Goal: Transaction & Acquisition: Purchase product/service

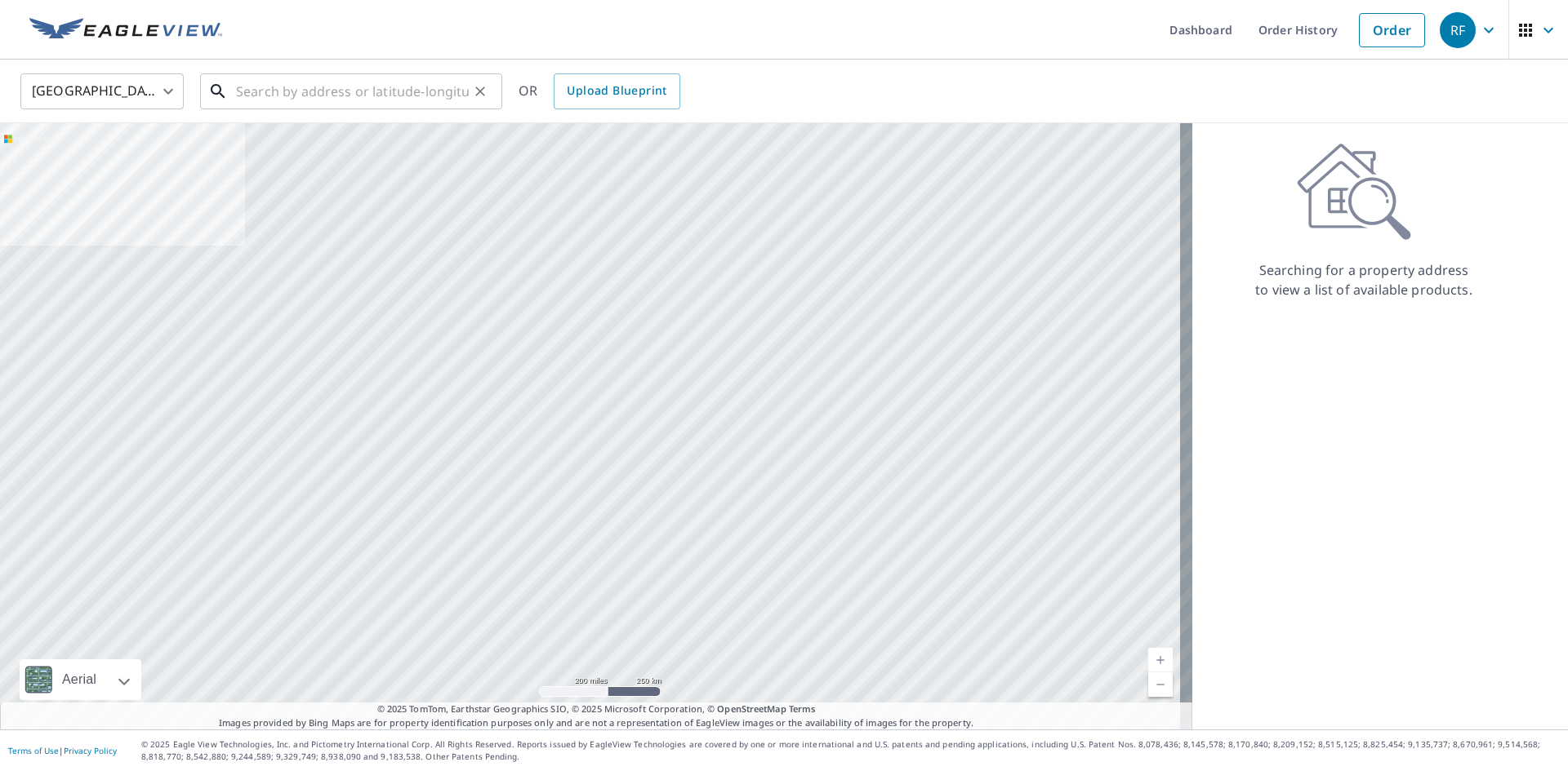
click at [357, 91] on input "text" at bounding box center [352, 91] width 232 height 46
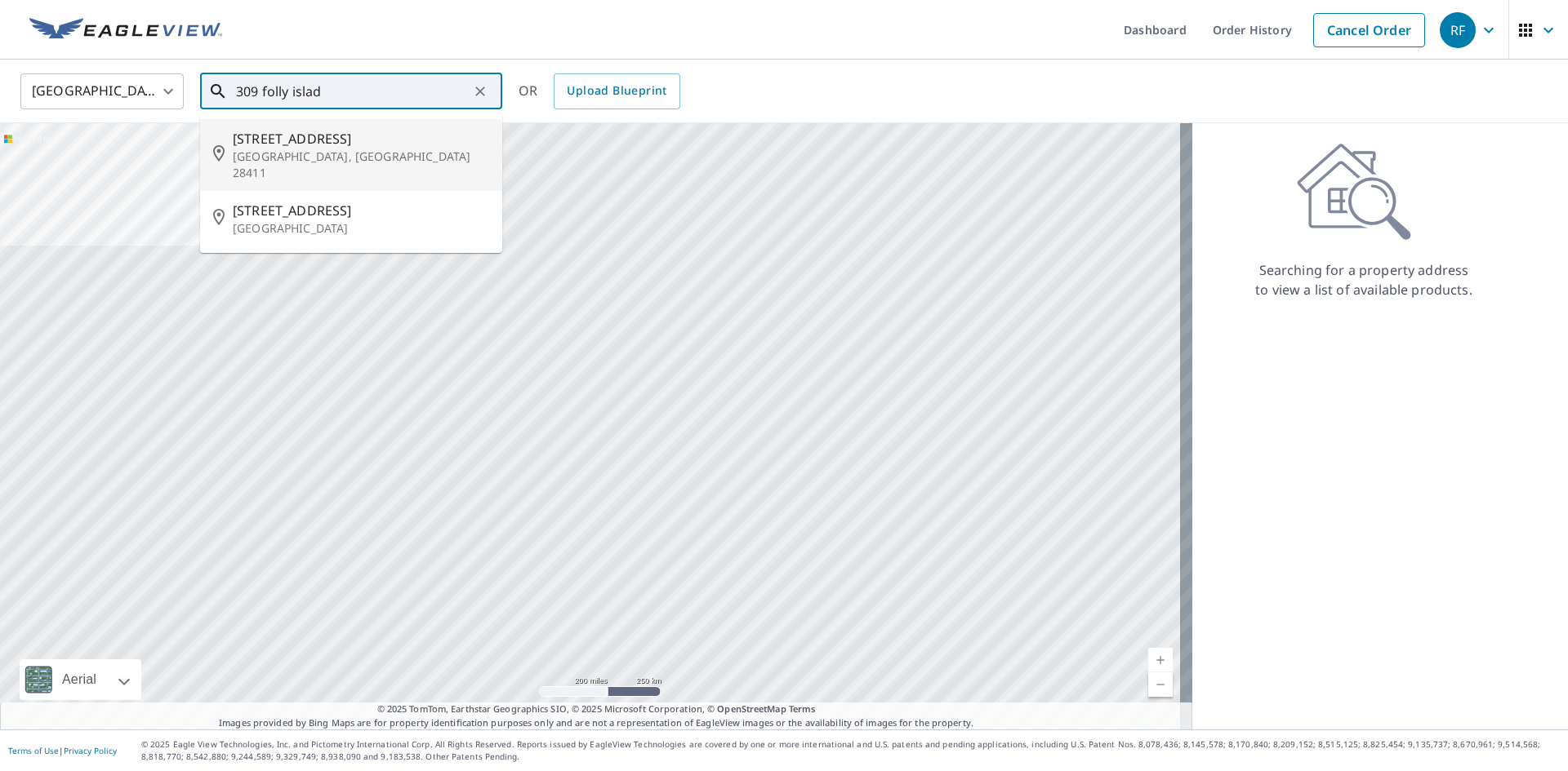
click at [355, 136] on span "[STREET_ADDRESS]" at bounding box center [360, 138] width 256 height 20
type input "[STREET_ADDRESS]"
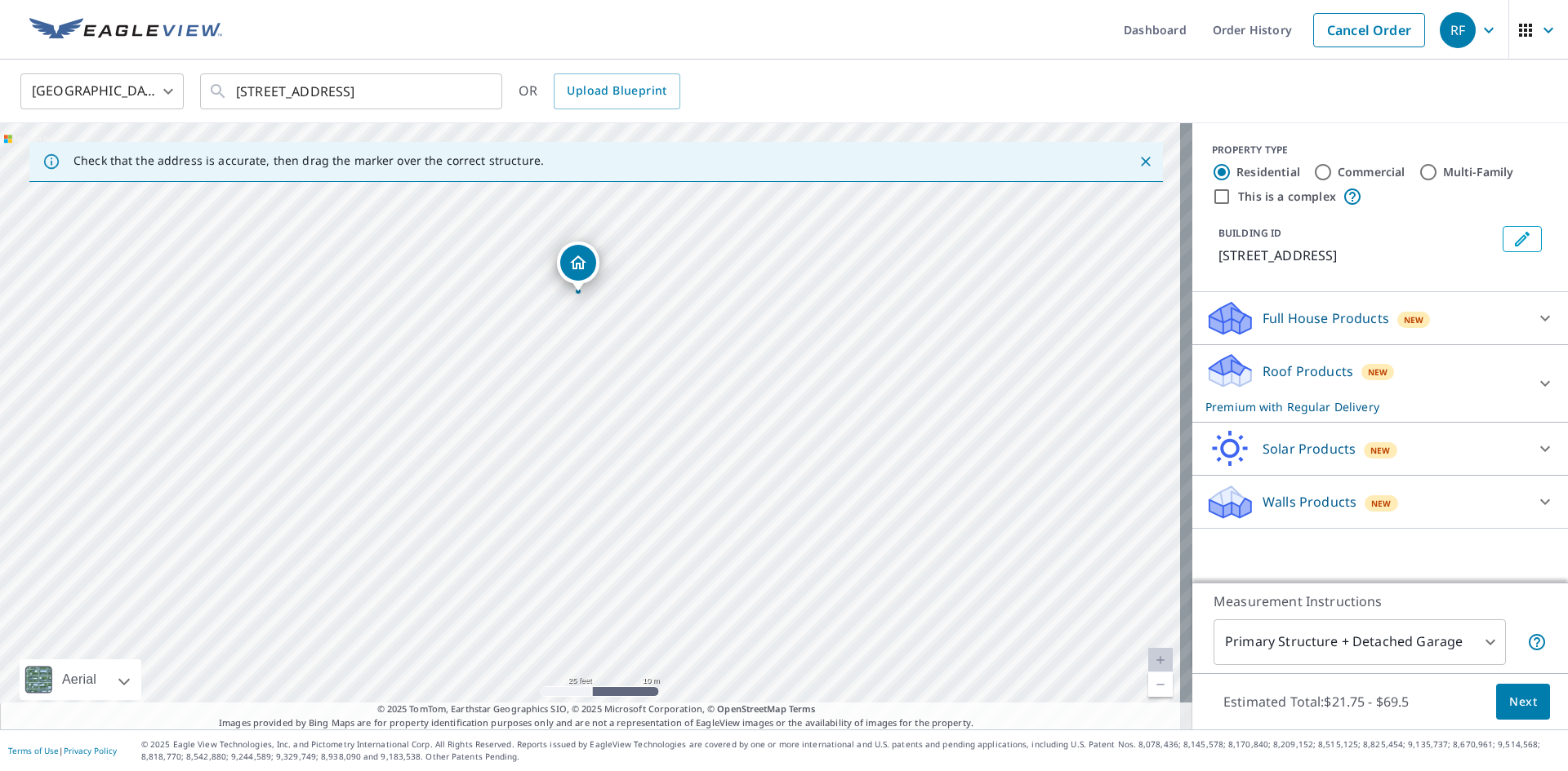
drag, startPoint x: 595, startPoint y: 377, endPoint x: 581, endPoint y: 430, distance: 54.8
click at [581, 430] on div "[STREET_ADDRESS]" at bounding box center [596, 427] width 1192 height 607
click at [1413, 333] on div "Full House Products New" at bounding box center [1364, 319] width 320 height 38
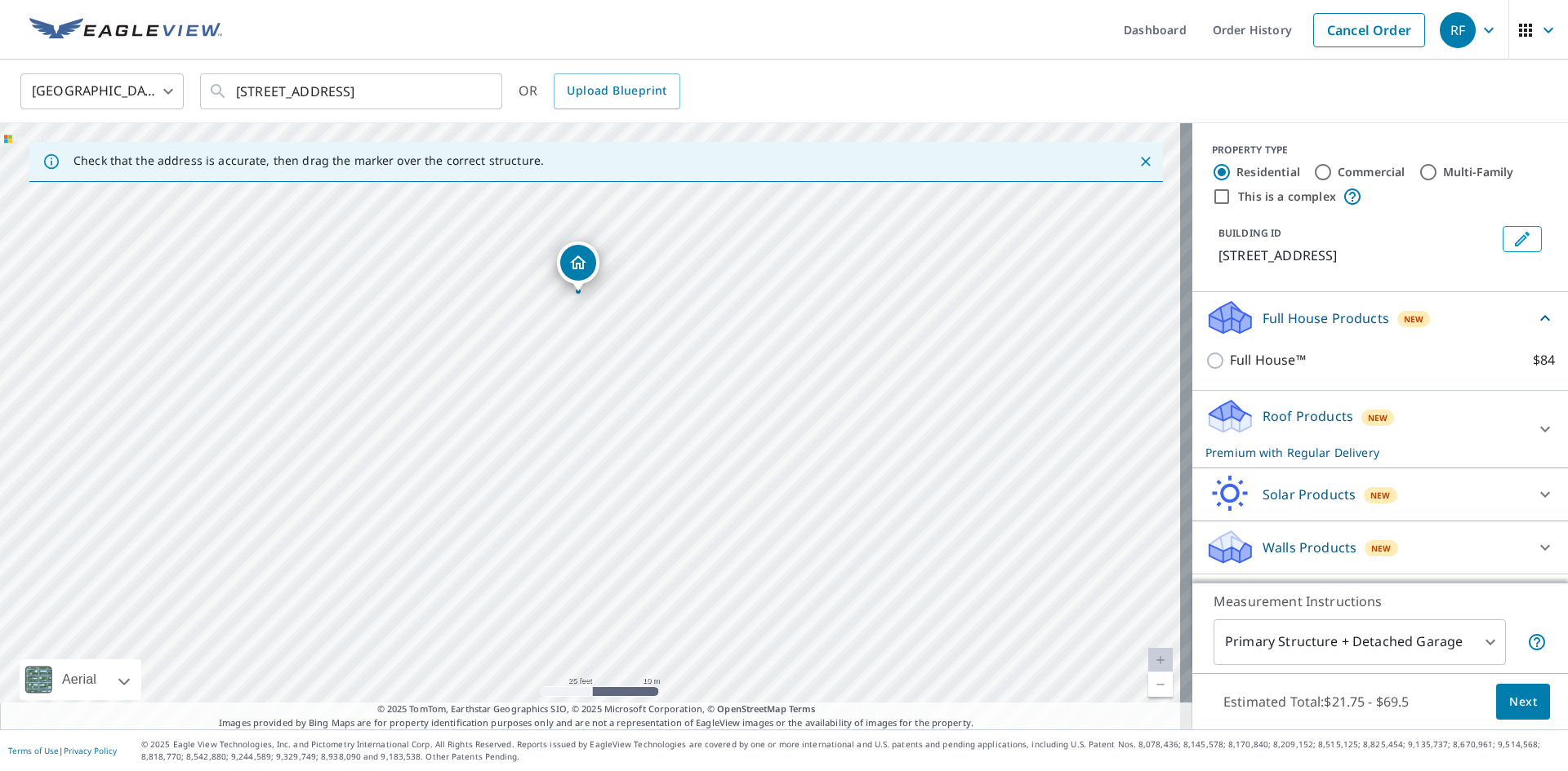
click at [1444, 422] on div "Roof Products New Premium with Regular Delivery" at bounding box center [1364, 429] width 320 height 64
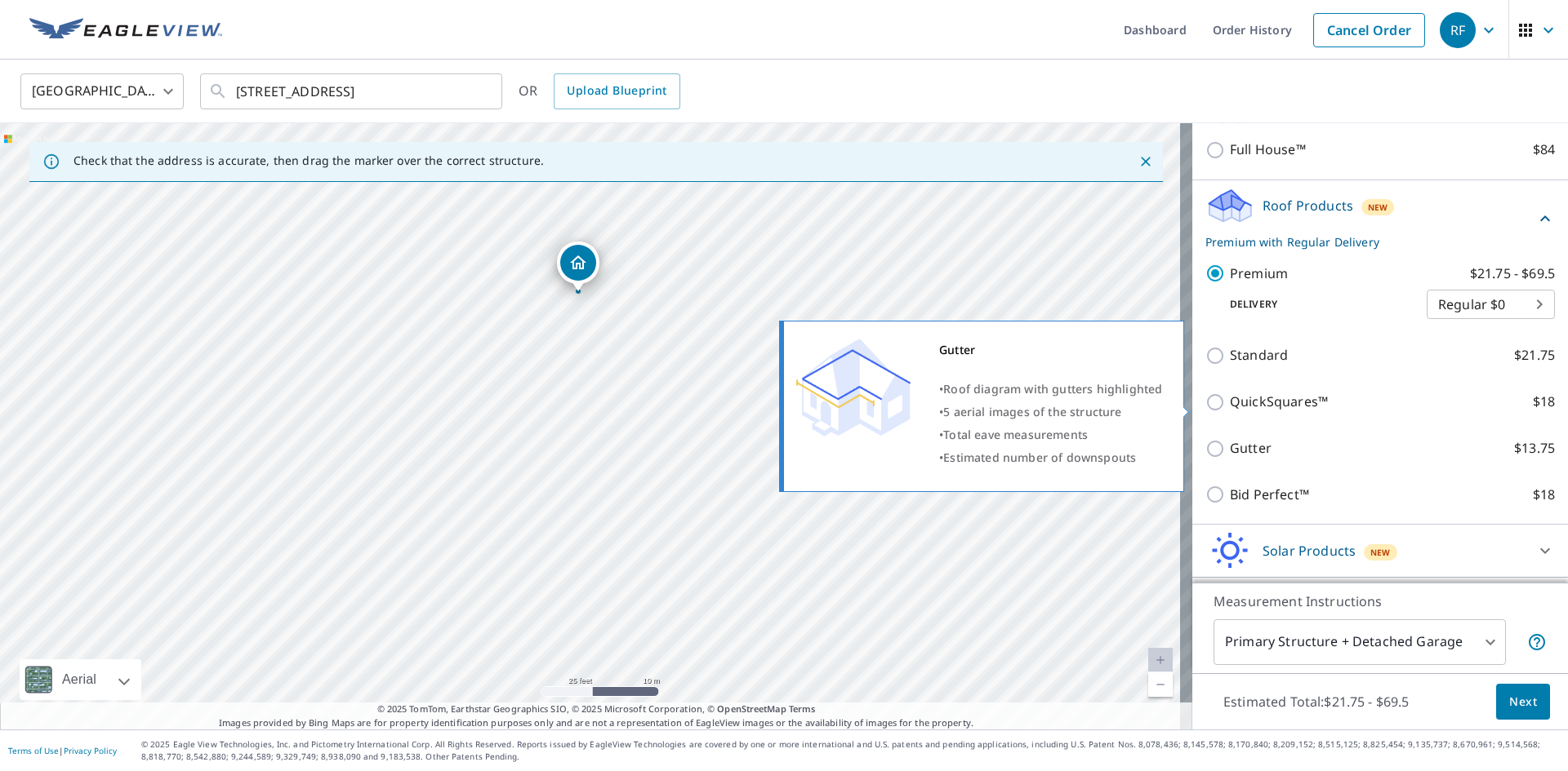
scroll to position [259, 0]
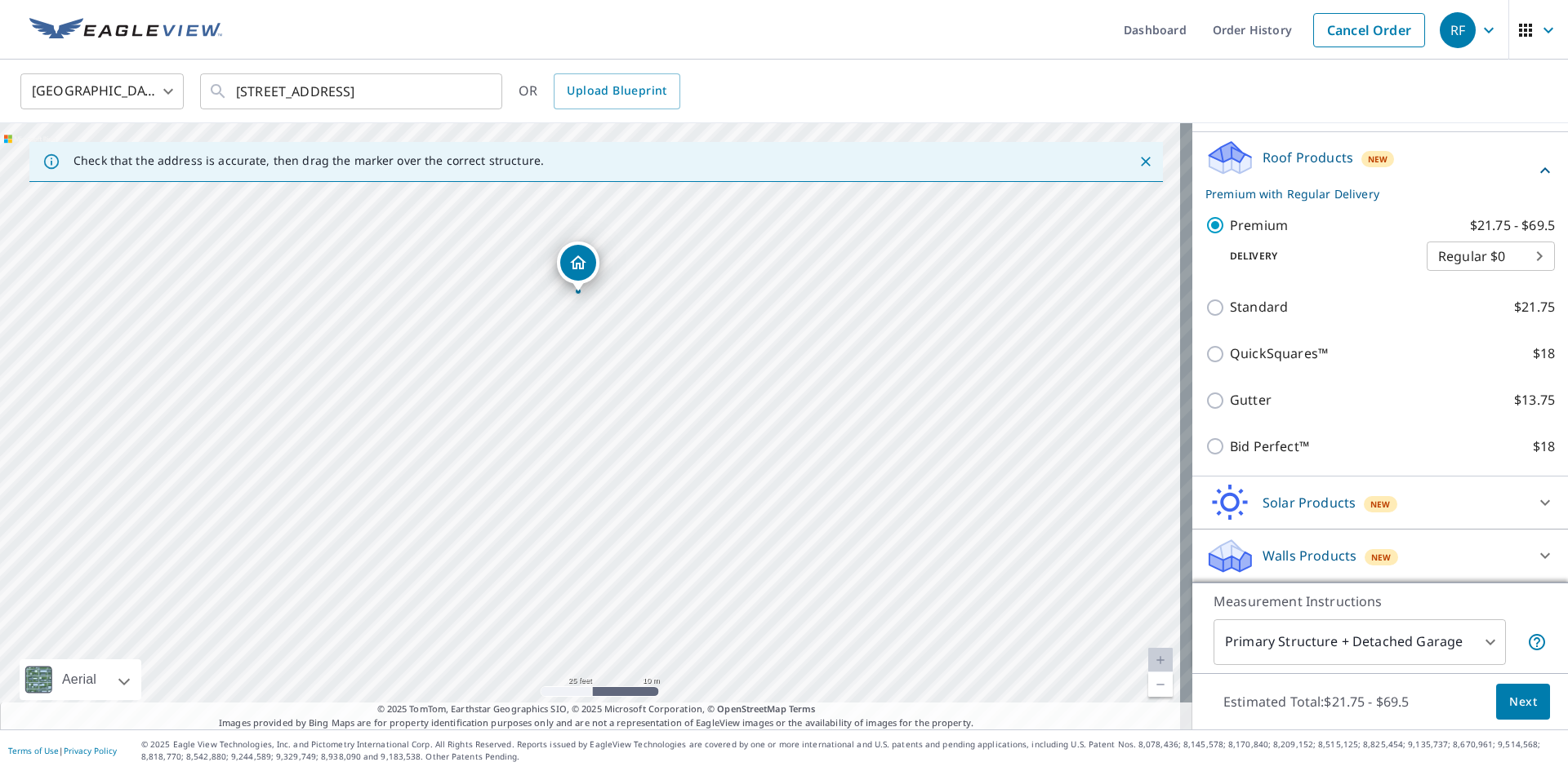
click at [1522, 708] on span "Next" at bounding box center [1522, 703] width 28 height 21
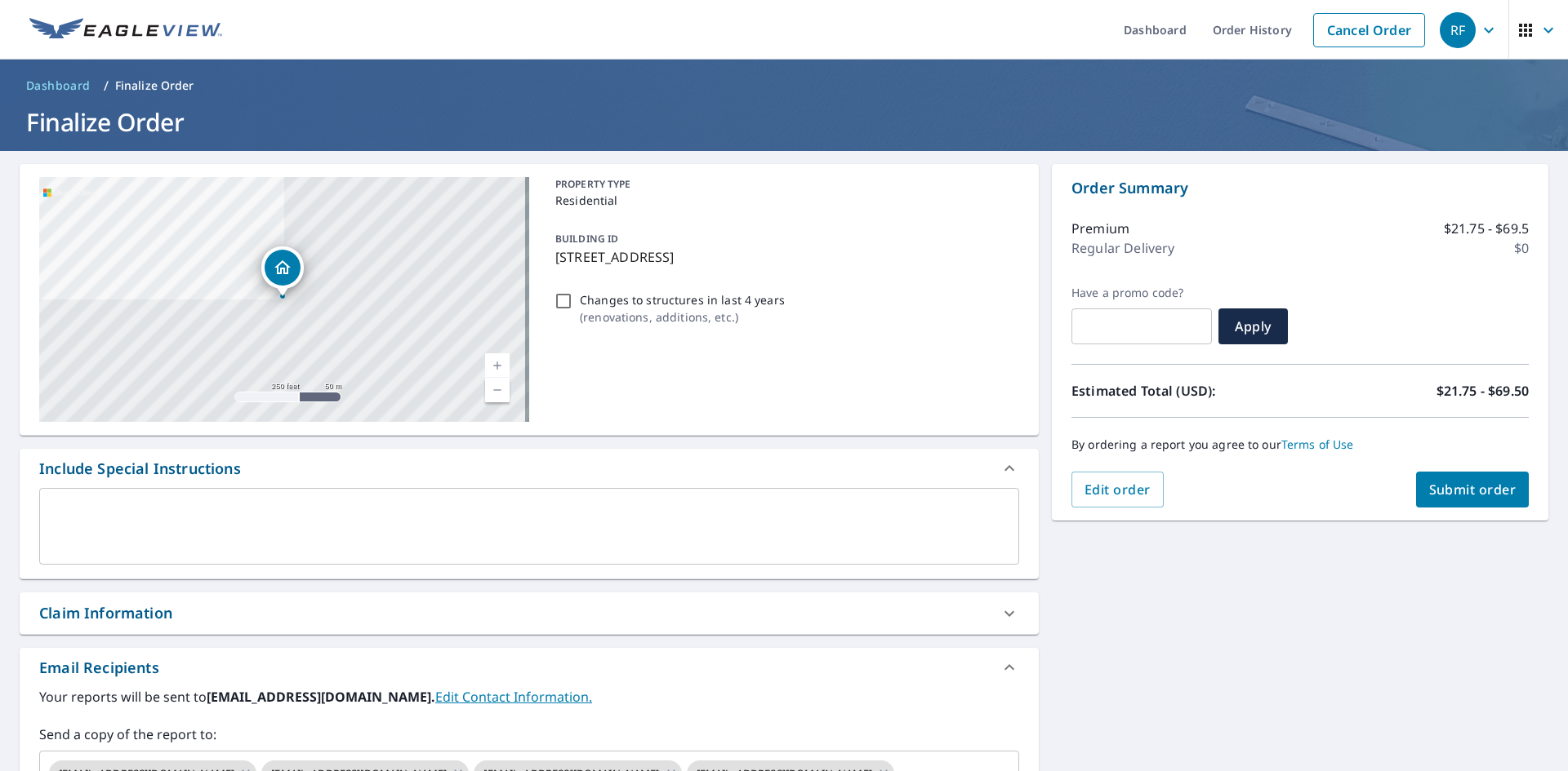
click at [1416, 486] on button "Submit order" at bounding box center [1473, 490] width 114 height 36
